Goal: Check status: Check status

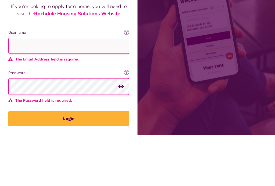
scroll to position [30, 0]
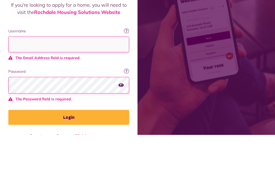
type input "**********"
click at [69, 161] on button "Login" at bounding box center [68, 168] width 121 height 15
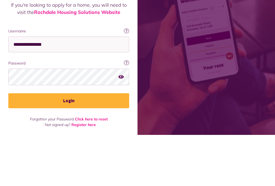
scroll to position [21, 0]
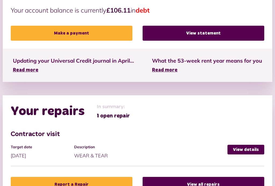
scroll to position [172, 0]
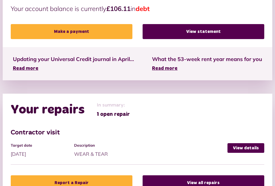
click at [252, 148] on link "View details" at bounding box center [245, 148] width 37 height 10
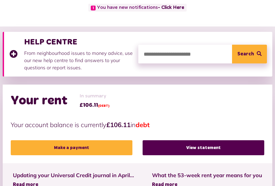
scroll to position [55, 0]
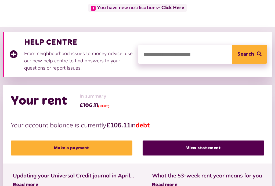
click at [173, 8] on link "- Click Here" at bounding box center [171, 8] width 26 height 5
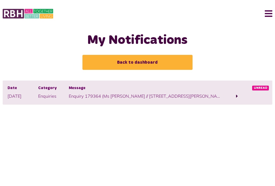
click at [131, 93] on div "Message Enquiry 179364 (Ms Joanne Jones // 86 Norton Road // Damages caused by …" at bounding box center [145, 93] width 153 height 14
click at [217, 90] on span "Message" at bounding box center [145, 89] width 153 height 6
click at [236, 96] on span at bounding box center [237, 96] width 2 height 5
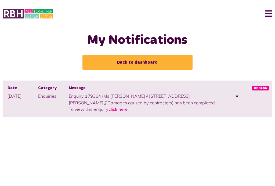
click at [127, 107] on link "click here" at bounding box center [117, 109] width 19 height 5
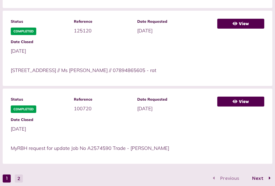
scroll to position [454, 0]
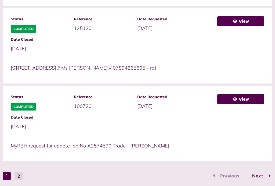
click at [236, 98] on icon at bounding box center [234, 99] width 5 height 4
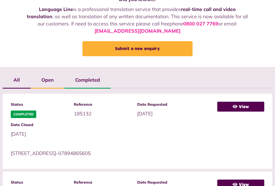
scroll to position [58, 0]
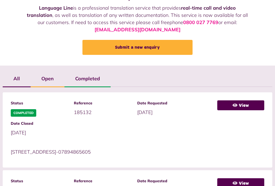
click at [255, 104] on link "View" at bounding box center [240, 106] width 47 height 10
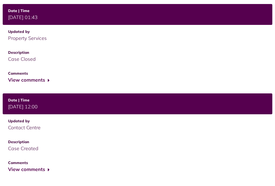
scroll to position [151, 0]
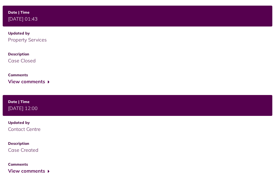
click at [48, 79] on button "View comments" at bounding box center [29, 82] width 42 height 8
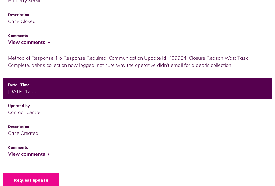
scroll to position [191, 0]
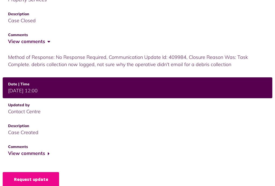
click at [38, 150] on button "View comments" at bounding box center [29, 154] width 42 height 8
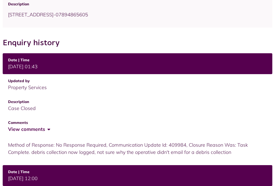
scroll to position [100, 0]
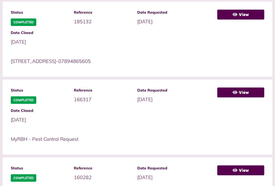
scroll to position [149, 0]
click at [244, 92] on link "View" at bounding box center [240, 93] width 47 height 10
